Goal: Use online tool/utility: Utilize a website feature to perform a specific function

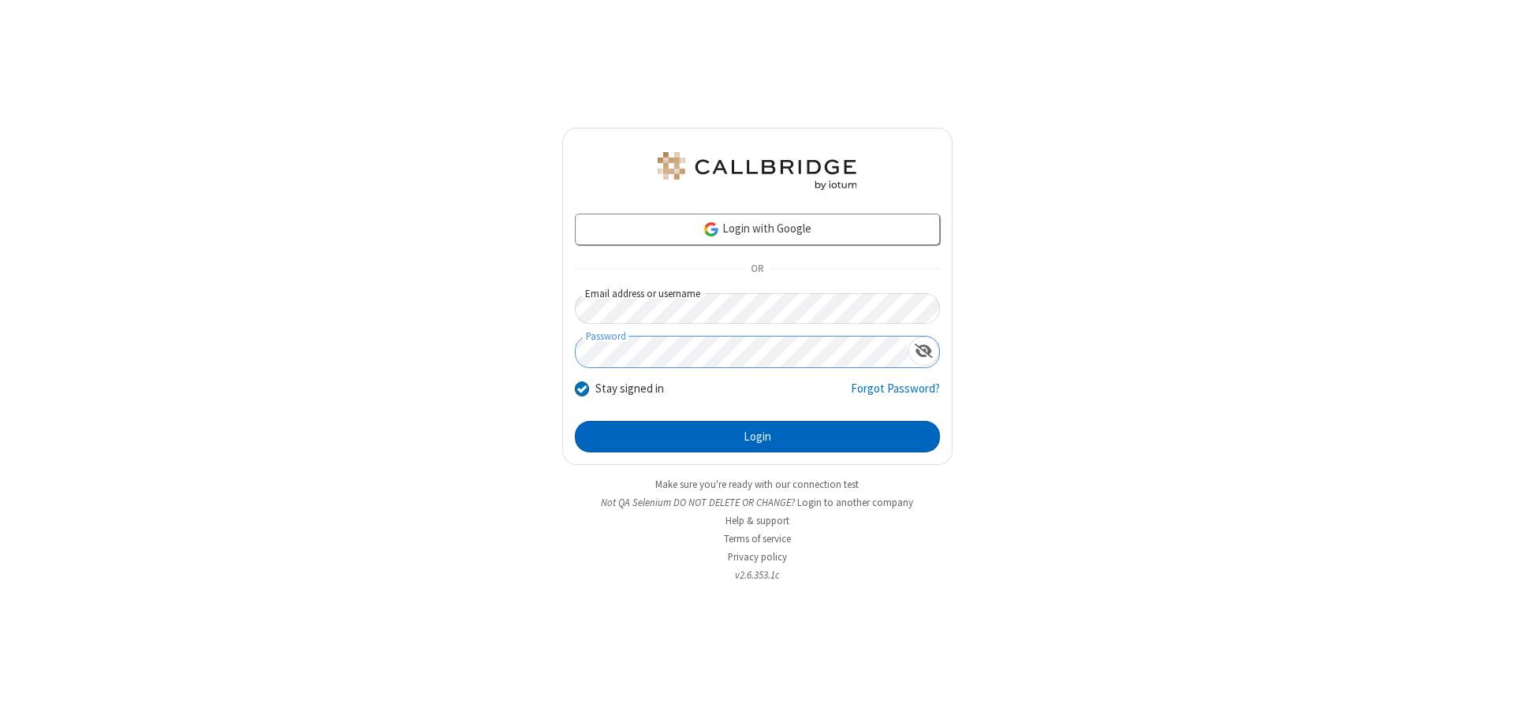
click at [757, 437] on button "Login" at bounding box center [757, 437] width 365 height 32
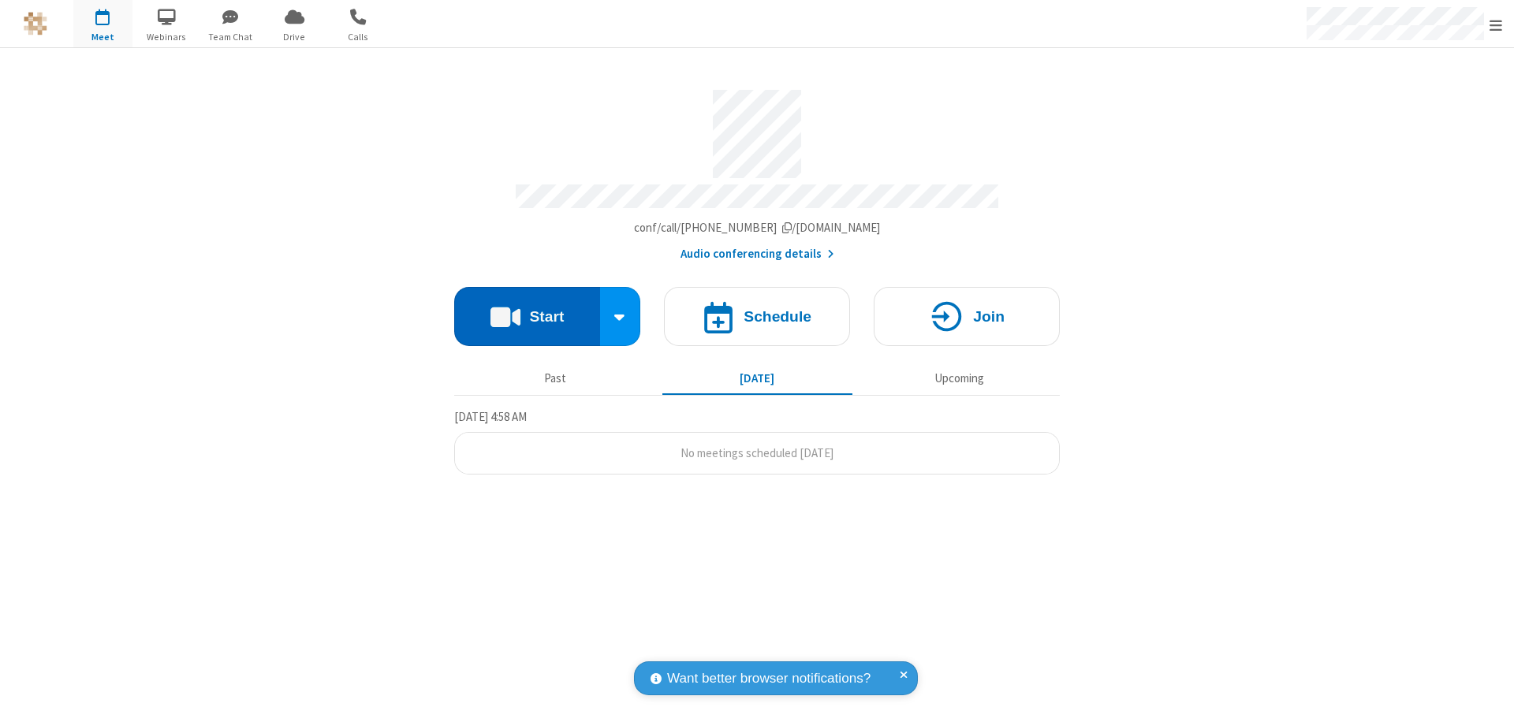
click at [527, 309] on button "Start" at bounding box center [527, 316] width 146 height 59
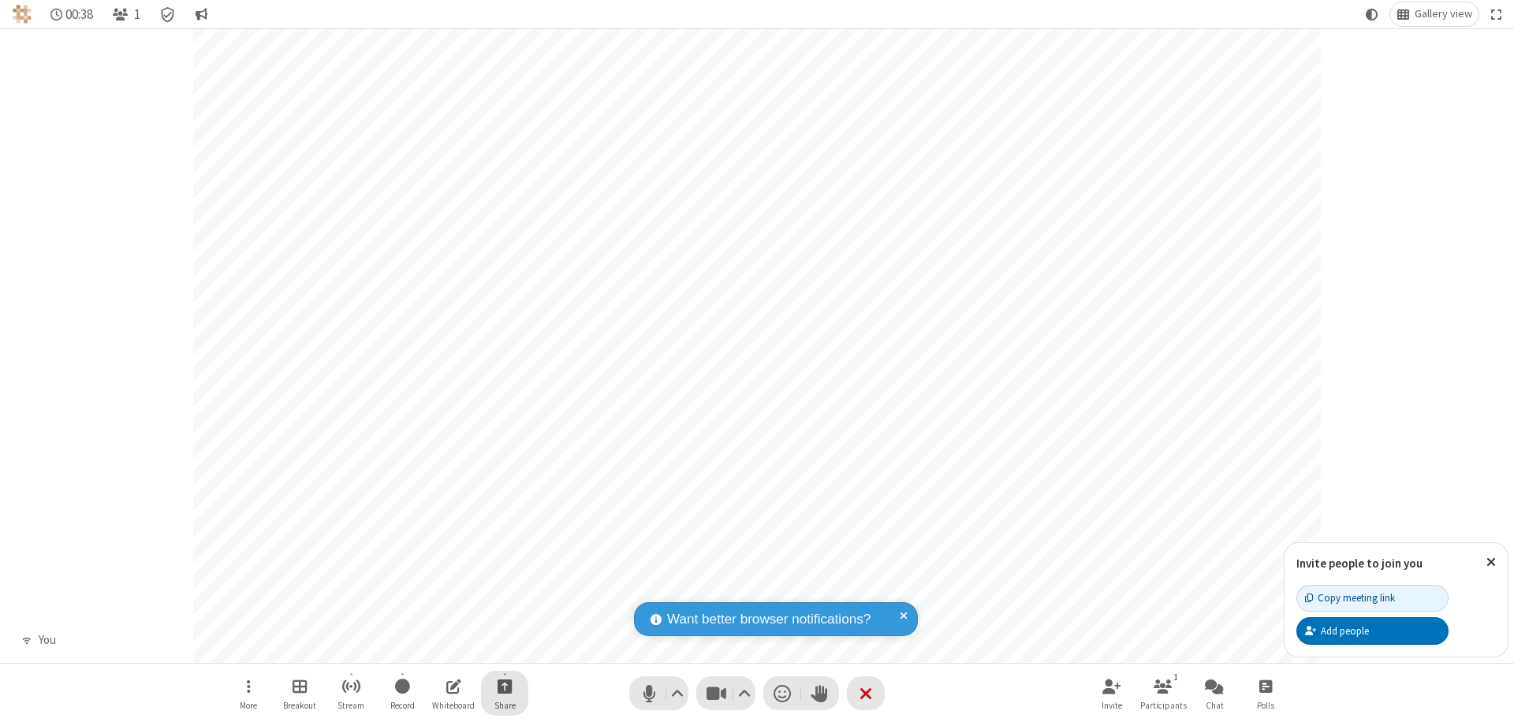
click at [505, 686] on span "Start sharing" at bounding box center [504, 686] width 15 height 20
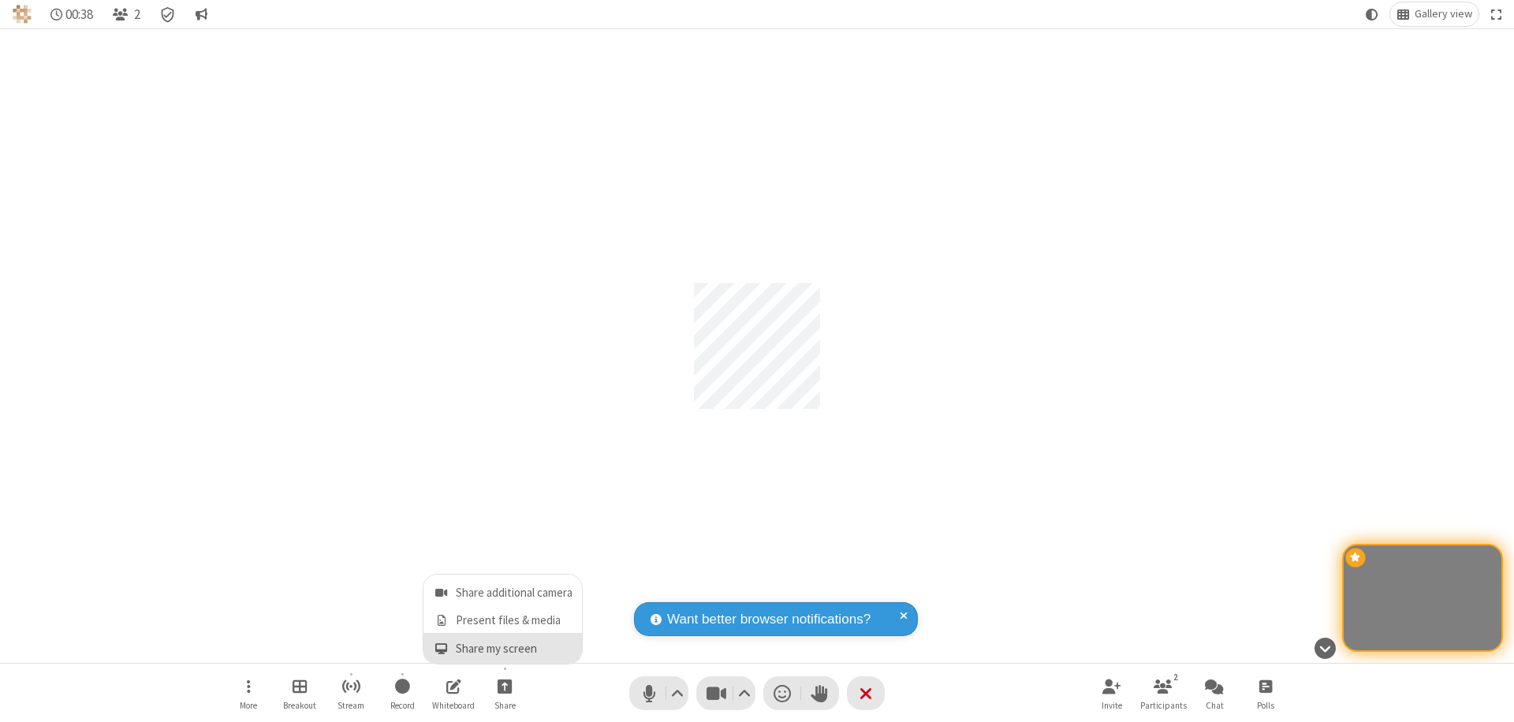
click at [441, 648] on span "Share my screen" at bounding box center [441, 648] width 18 height 13
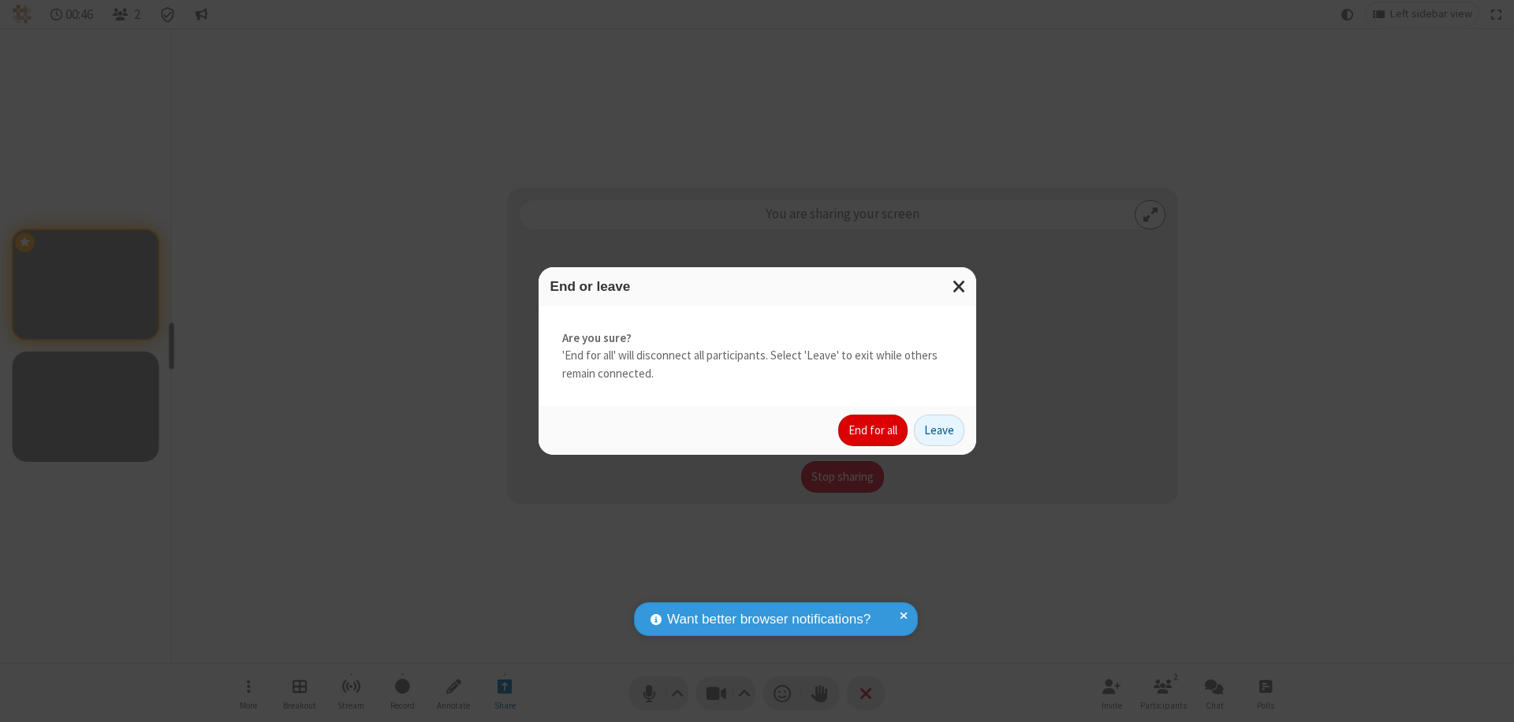
click at [873, 430] on button "End for all" at bounding box center [872, 431] width 69 height 32
